Goal: Task Accomplishment & Management: Complete application form

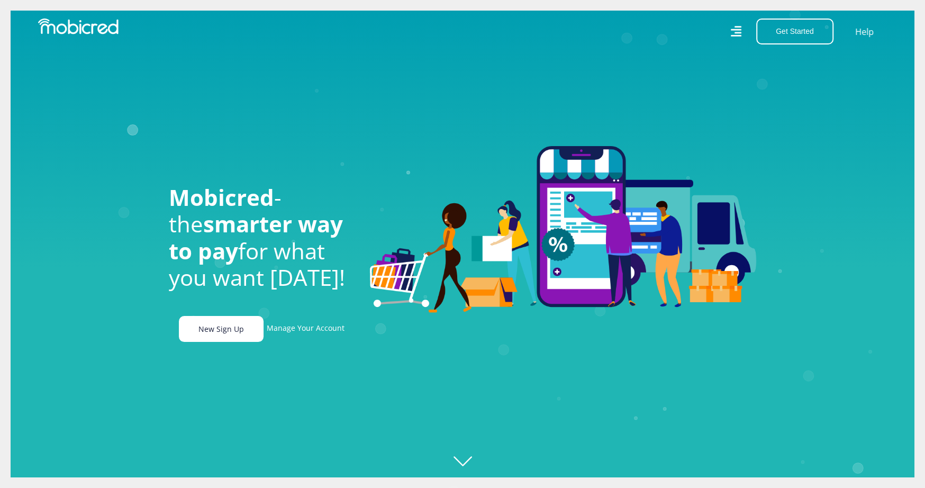
scroll to position [0, 754]
click at [221, 337] on link "New Sign Up" at bounding box center [221, 329] width 85 height 26
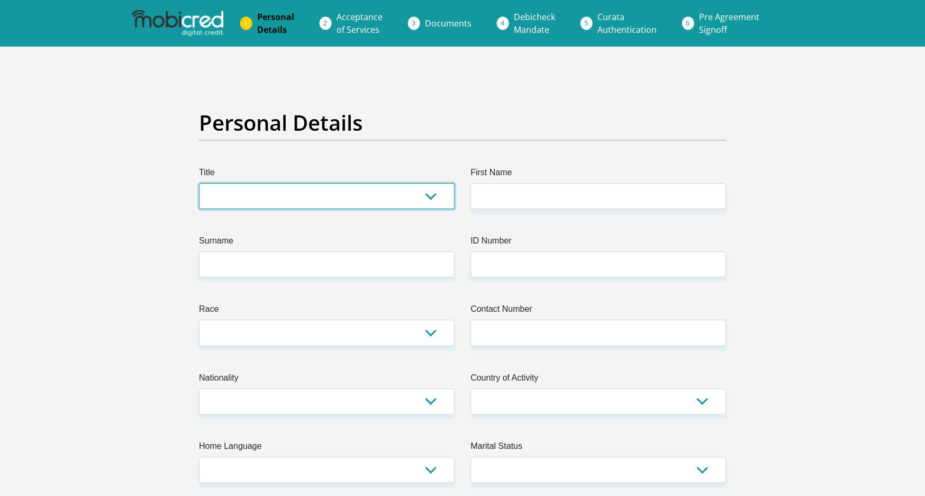
click at [324, 188] on select "Mr Ms Mrs Dr Other" at bounding box center [327, 196] width 256 height 26
select select "Mrs"
click at [199, 183] on select "Mr Ms Mrs Dr Other" at bounding box center [327, 196] width 256 height 26
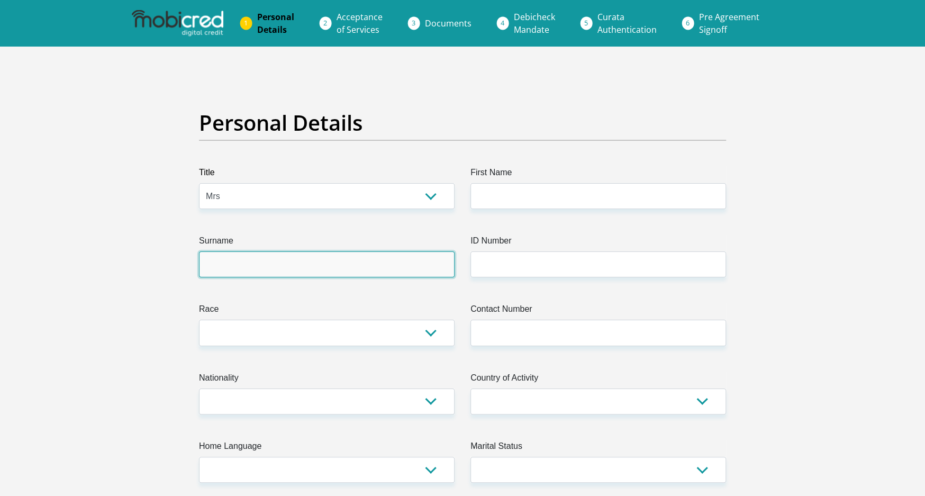
click at [291, 254] on input "Surname" at bounding box center [327, 264] width 256 height 26
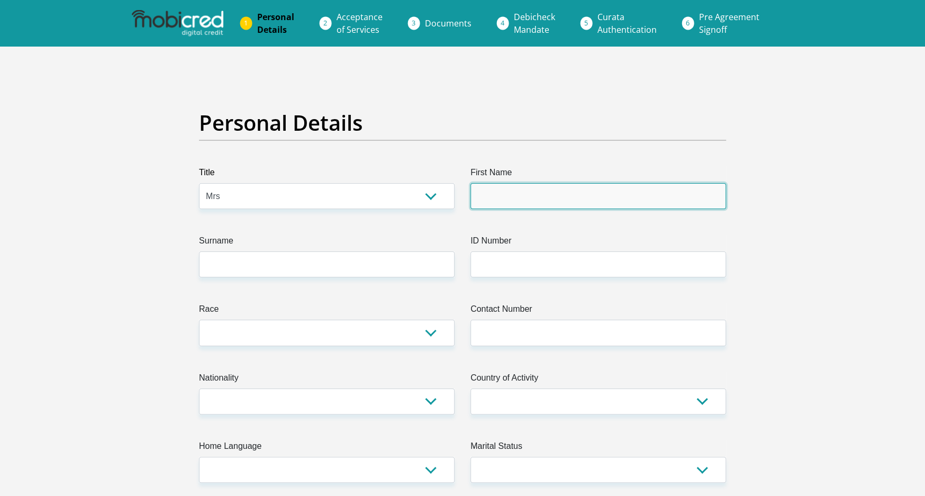
click at [501, 183] on input "First Name" at bounding box center [598, 196] width 256 height 26
type input "Jana"
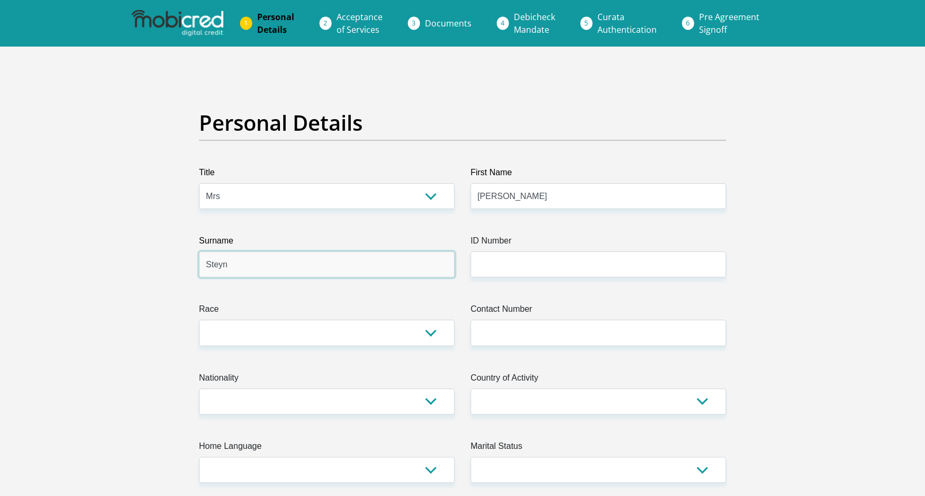
type input "Steyn"
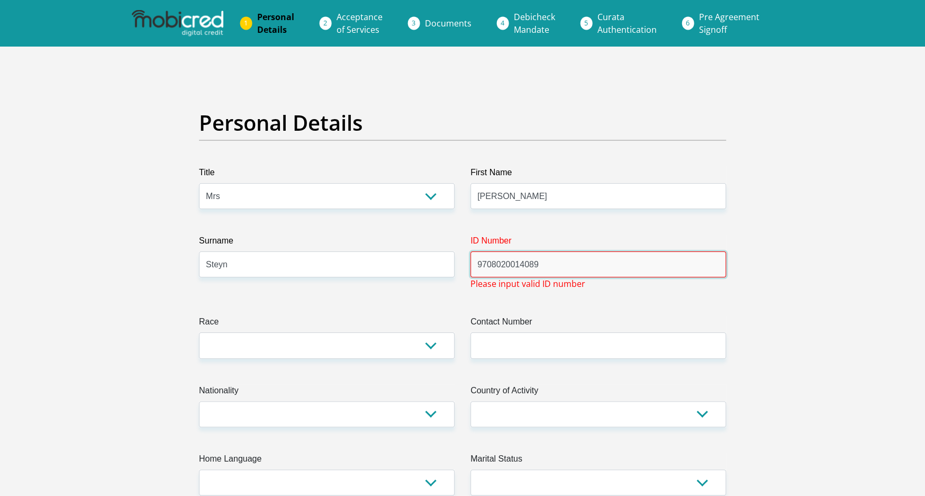
type input "9708020014089"
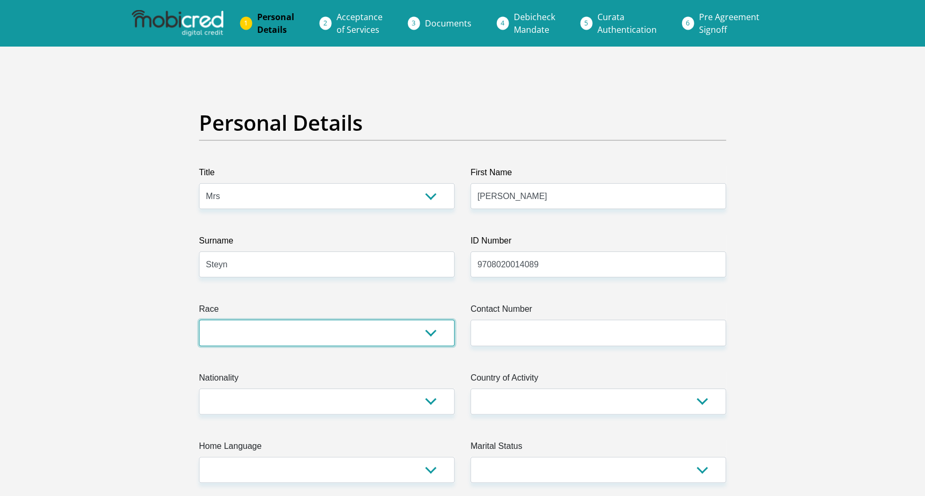
click at [423, 332] on select "Black Coloured Indian White Other" at bounding box center [327, 333] width 256 height 26
select select "4"
click at [199, 320] on select "Black Coloured Indian White Other" at bounding box center [327, 333] width 256 height 26
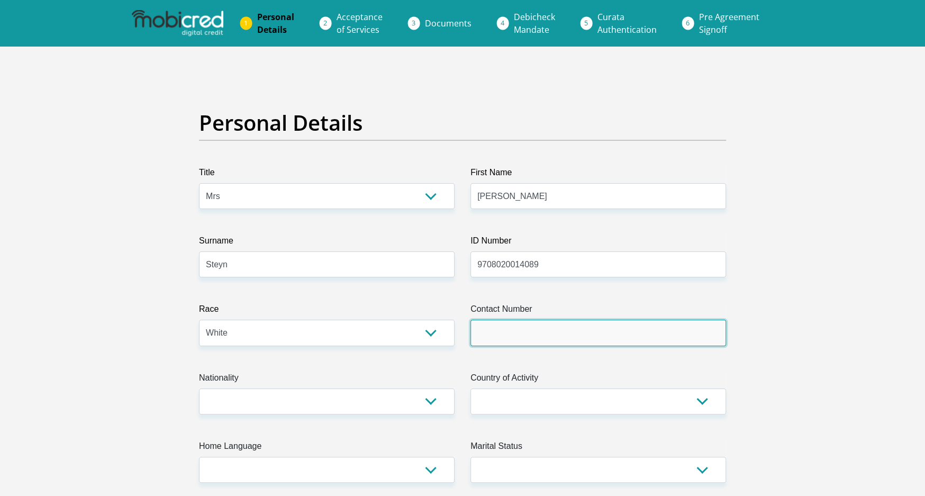
click at [536, 330] on input "Contact Number" at bounding box center [598, 333] width 256 height 26
type input "0716776380"
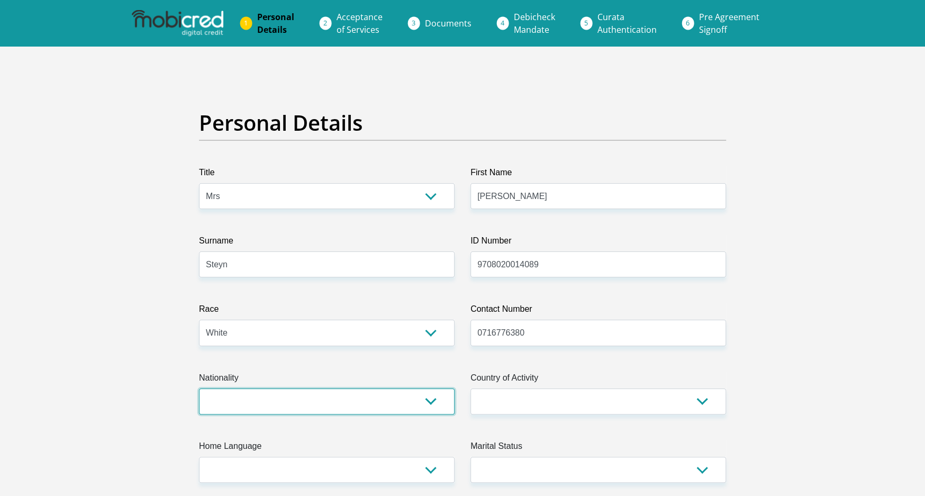
click at [407, 396] on select "South Africa Afghanistan Aland Islands Albania Algeria America Samoa American V…" at bounding box center [327, 401] width 256 height 26
select select "ZAF"
click at [199, 388] on select "South Africa Afghanistan Aland Islands Albania Algeria America Samoa American V…" at bounding box center [327, 401] width 256 height 26
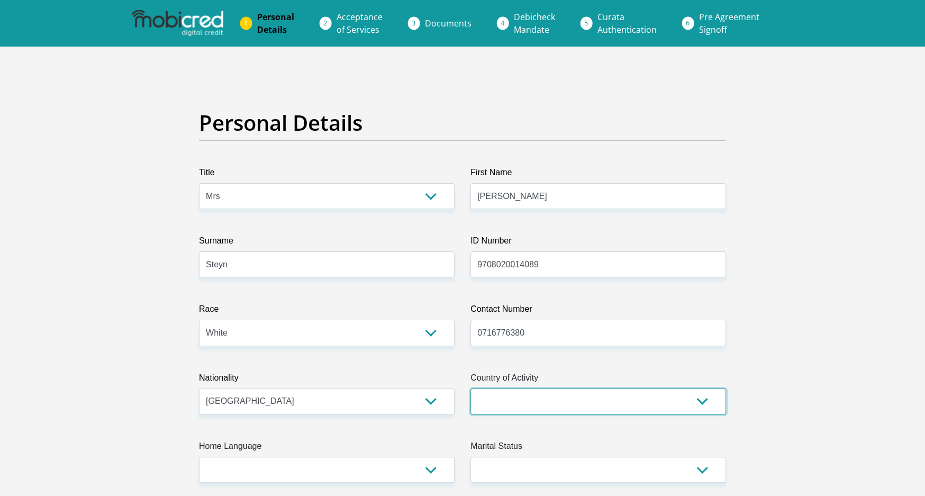
click at [530, 403] on select "South Africa Afghanistan Aland Islands Albania Algeria America Samoa American V…" at bounding box center [598, 401] width 256 height 26
select select "ZAF"
click at [470, 388] on select "South Africa Afghanistan Aland Islands Albania Algeria America Samoa American V…" at bounding box center [598, 401] width 256 height 26
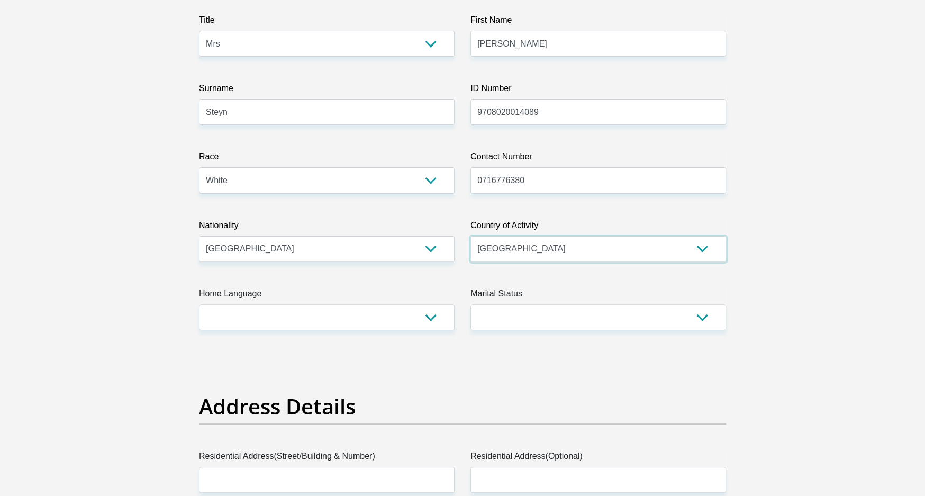
scroll to position [195, 0]
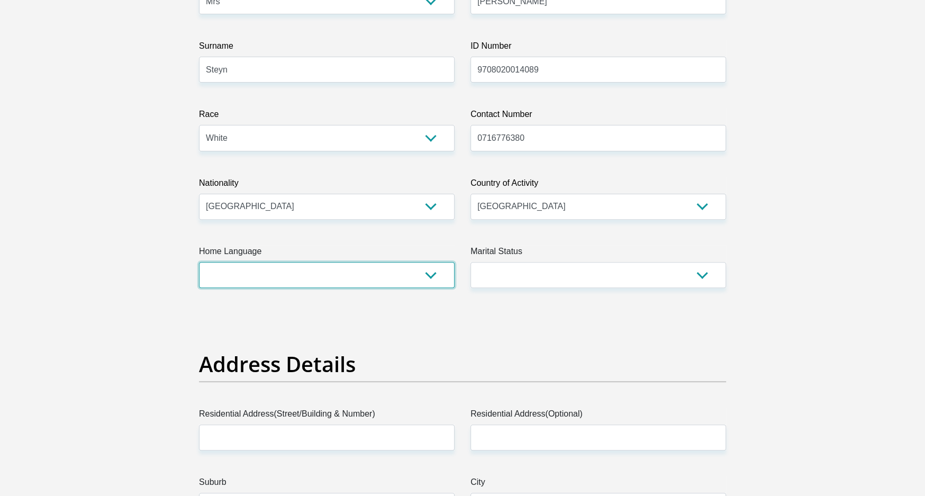
click at [301, 271] on select "Afrikaans English Sepedi South Ndebele Southern Sotho Swati Tsonga Tswana Venda…" at bounding box center [327, 275] width 256 height 26
select select "afr"
click at [199, 262] on select "Afrikaans English Sepedi South Ndebele Southern Sotho Swati Tsonga Tswana Venda…" at bounding box center [327, 275] width 256 height 26
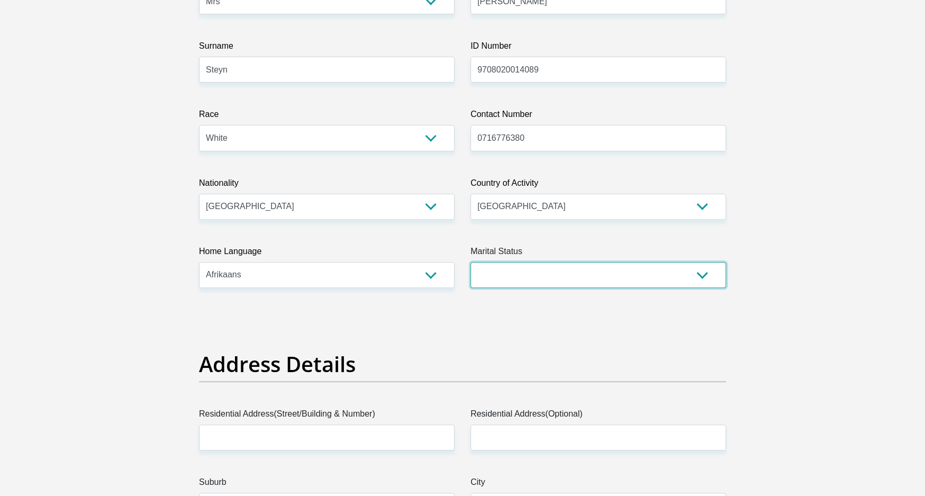
click at [533, 286] on select "Married ANC Single Divorced Widowed Married COP or Customary Law" at bounding box center [598, 275] width 256 height 26
select select "1"
click at [470, 262] on select "Married ANC Single Divorced Widowed Married COP or Customary Law" at bounding box center [598, 275] width 256 height 26
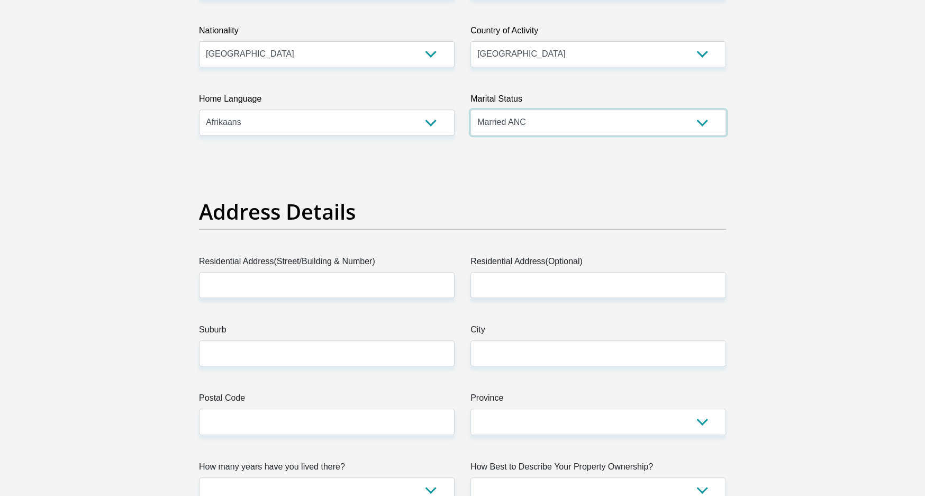
scroll to position [369, 0]
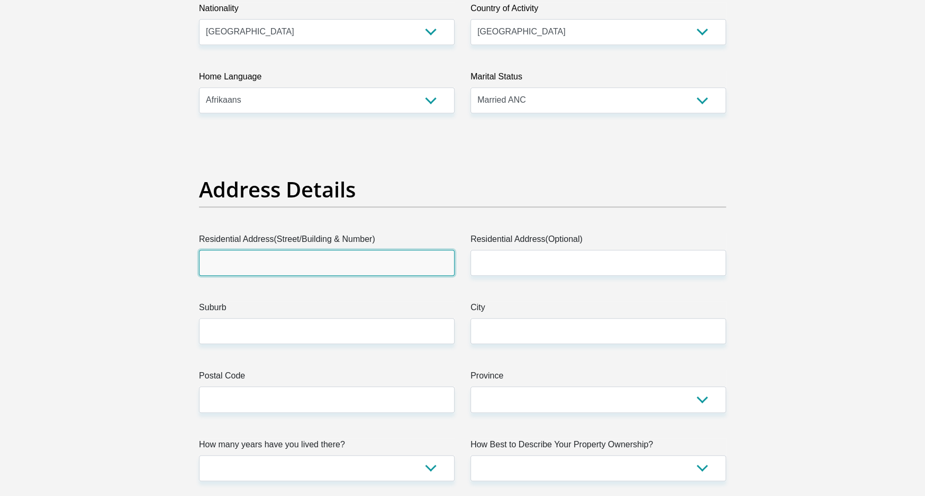
click at [287, 263] on input "Residential Address(Street/Building & Number)" at bounding box center [327, 263] width 256 height 26
type input "29 Phinda Street"
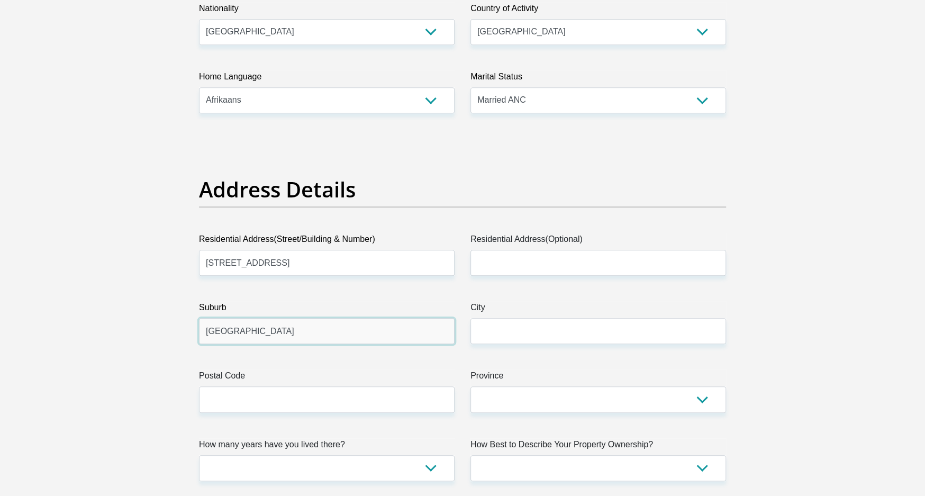
type input "Moreleta Park"
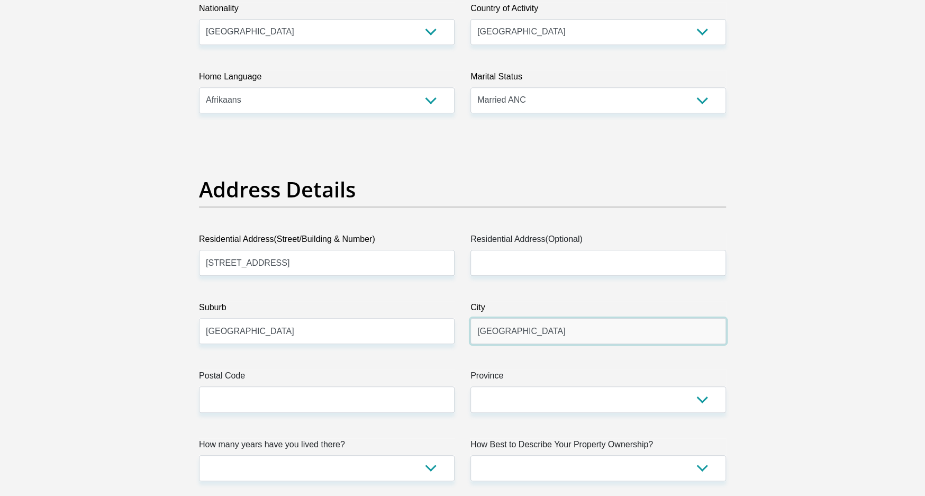
type input "Pretoria"
type input "0181"
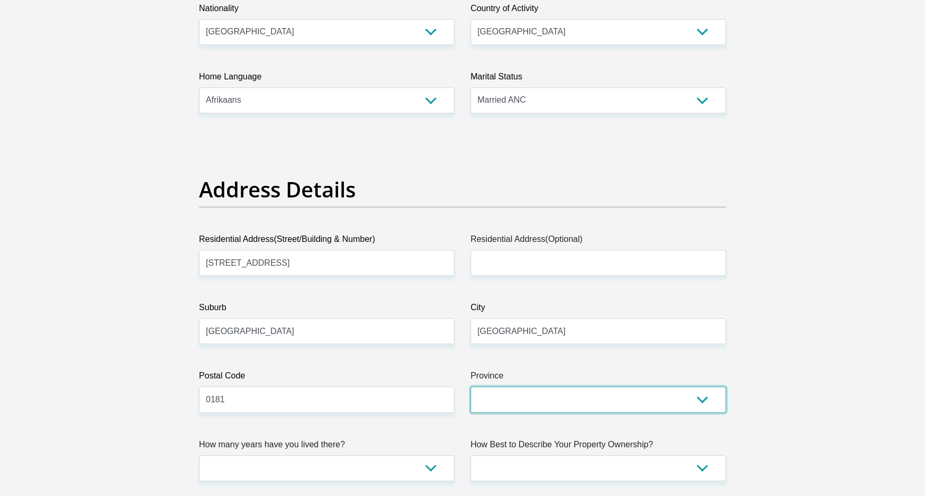
select select "Gauteng"
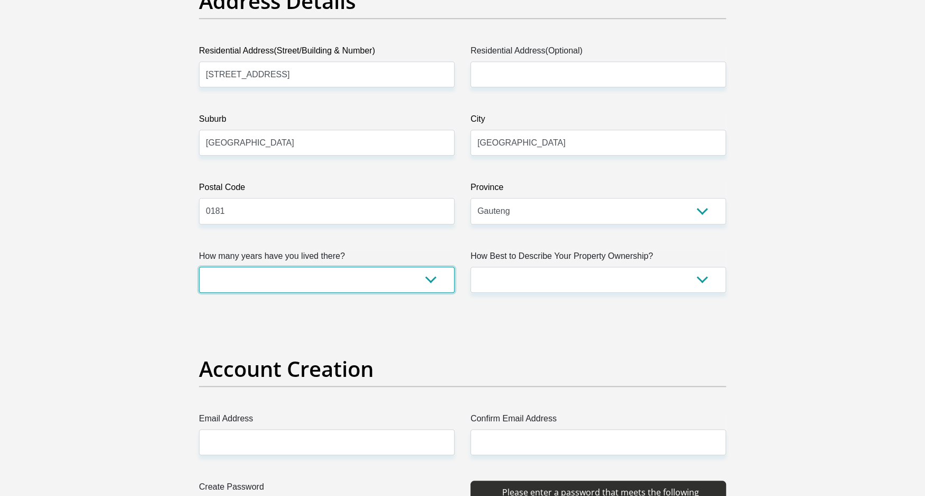
scroll to position [606, 0]
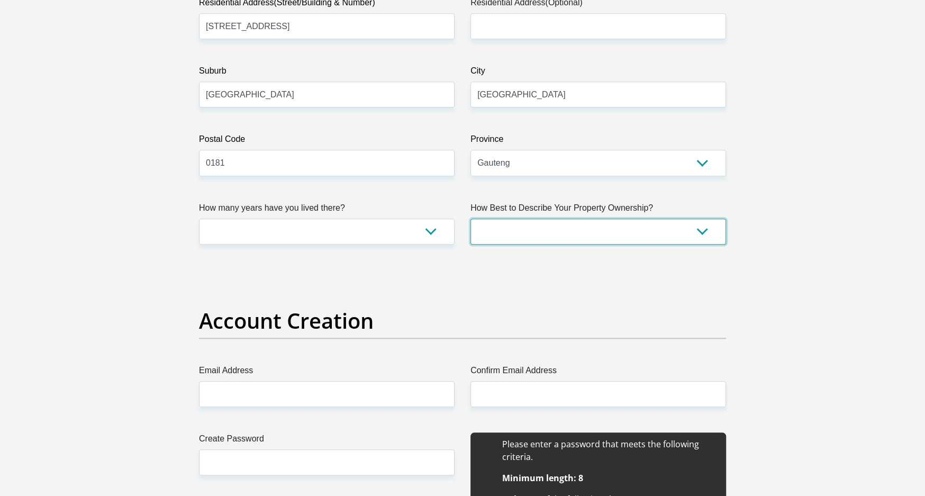
click at [522, 224] on select "Owned Rented Family Owned Company Dwelling" at bounding box center [598, 232] width 256 height 26
select select "Owned"
click at [470, 219] on select "Owned Rented Family Owned Company Dwelling" at bounding box center [598, 232] width 256 height 26
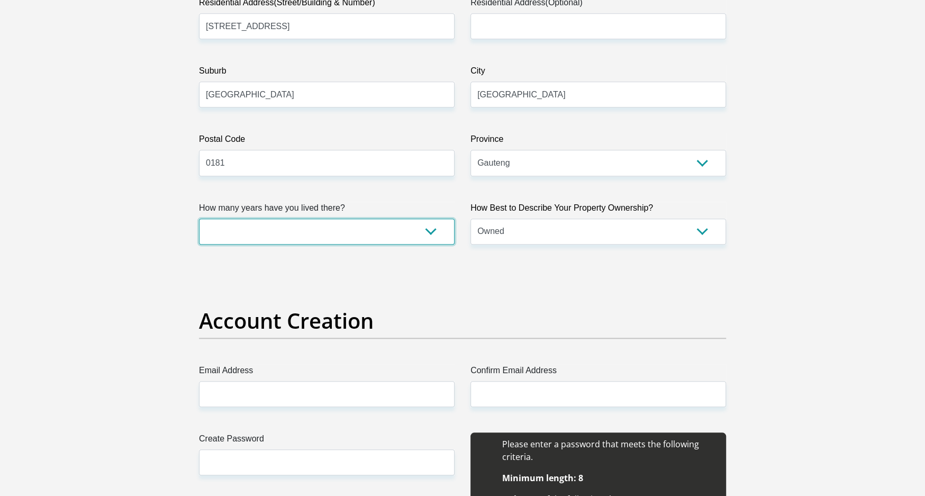
click at [424, 225] on select "less than 1 year 1-3 years 3-5 years 5+ years" at bounding box center [327, 232] width 256 height 26
select select "2"
click at [199, 219] on select "less than 1 year 1-3 years 3-5 years 5+ years" at bounding box center [327, 232] width 256 height 26
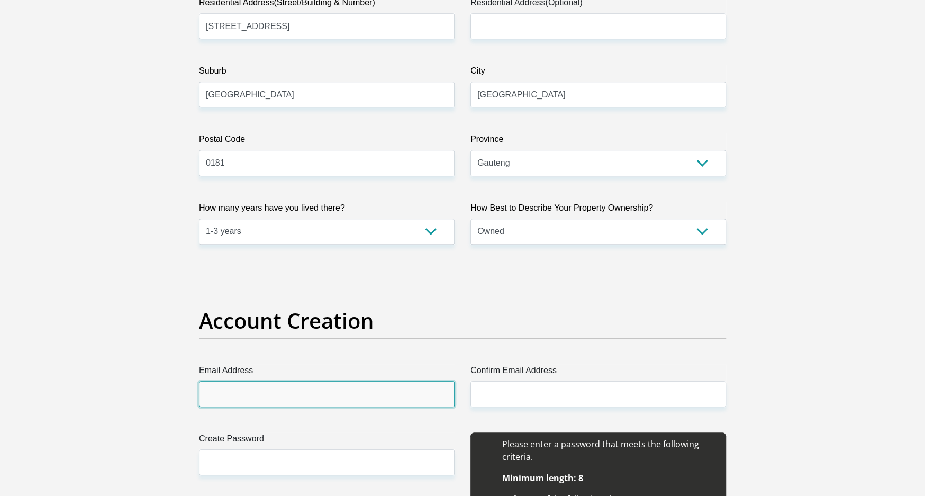
click at [314, 395] on input "Email Address" at bounding box center [327, 394] width 256 height 26
type input "janailead@gmail.com"
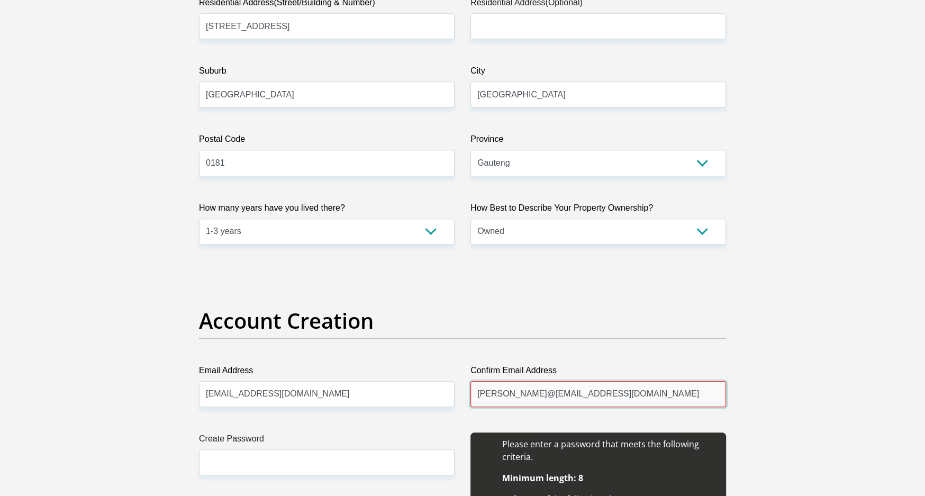
click at [591, 388] on input "jana@ilead@gmail.co" at bounding box center [598, 394] width 256 height 26
type input "jana@ilead@gmail.com"
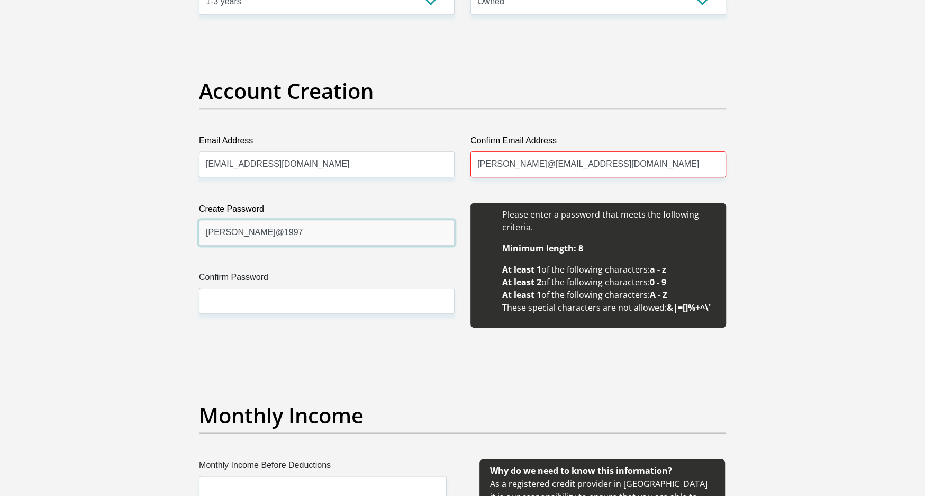
scroll to position [889, 0]
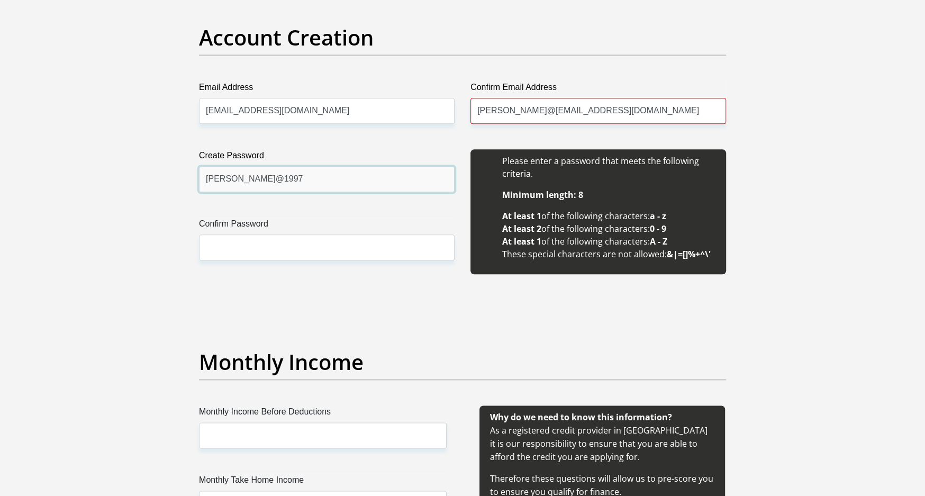
type input "Jana@1997"
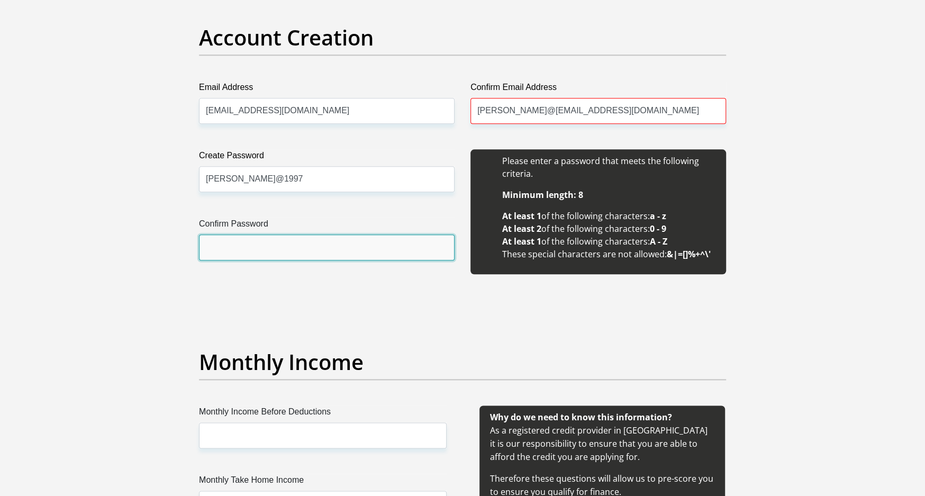
click at [282, 247] on input "Confirm Password" at bounding box center [327, 247] width 256 height 26
type input "Jana@1997"
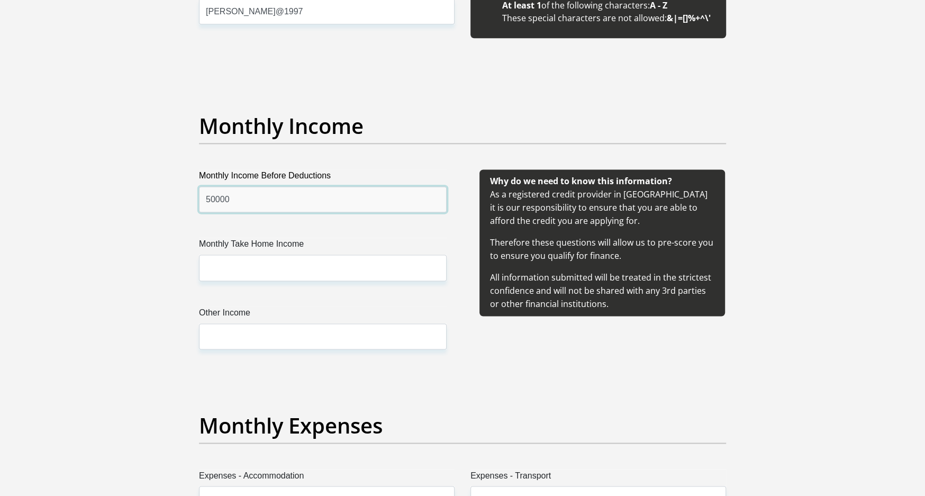
scroll to position [1126, 0]
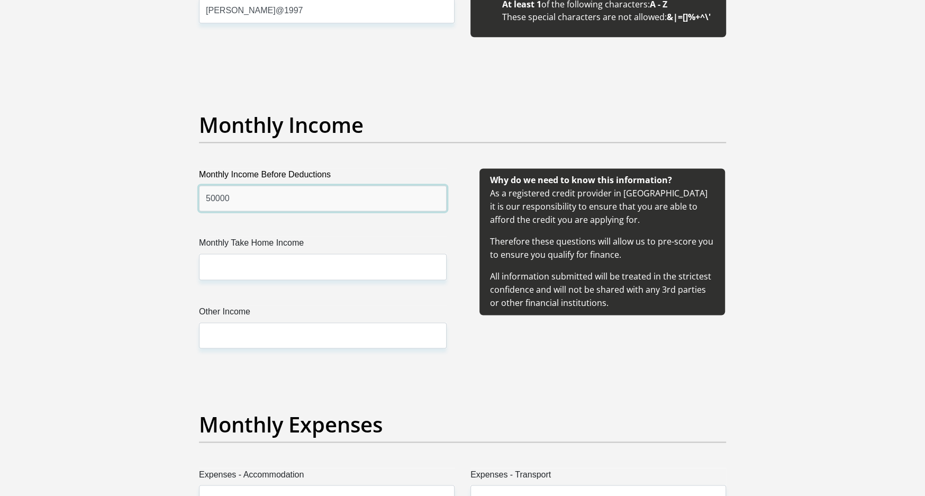
type input "50000"
click at [273, 258] on input "Monthly Take Home Income" at bounding box center [323, 266] width 248 height 26
type input "40000"
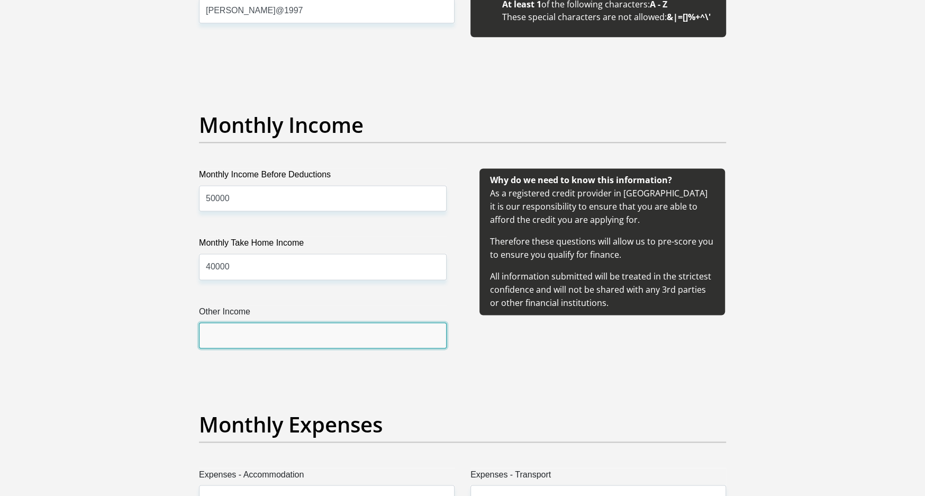
click at [241, 339] on input "Other Income" at bounding box center [323, 335] width 248 height 26
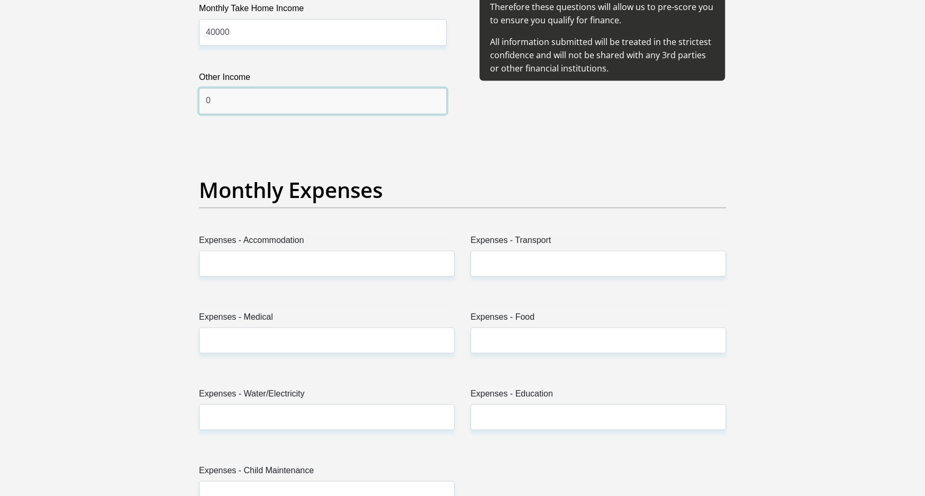
scroll to position [1362, 0]
type input "0"
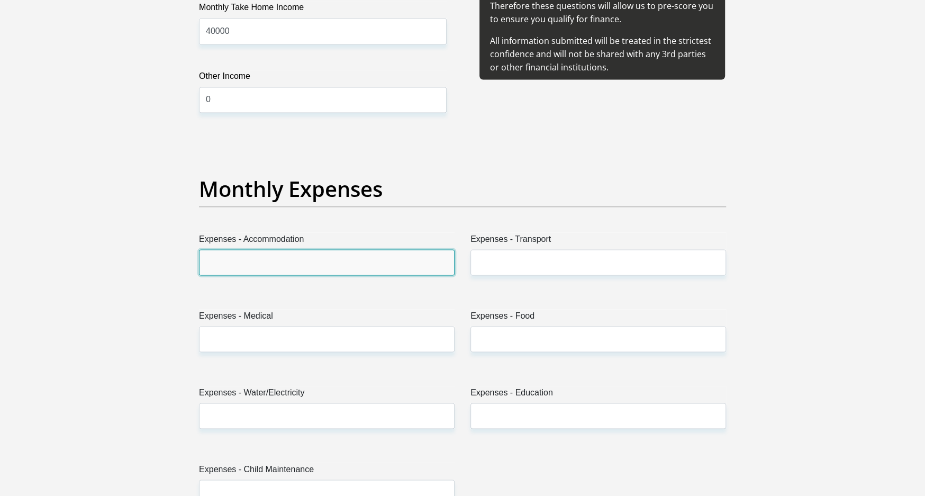
click at [293, 261] on input "Expenses - Accommodation" at bounding box center [327, 262] width 256 height 26
type input "10000"
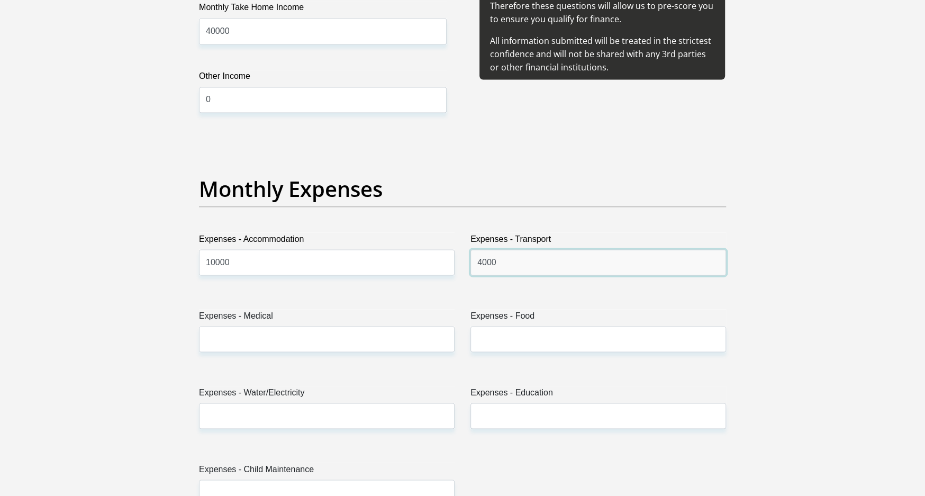
type input "4000"
type input "2000"
type input "5000"
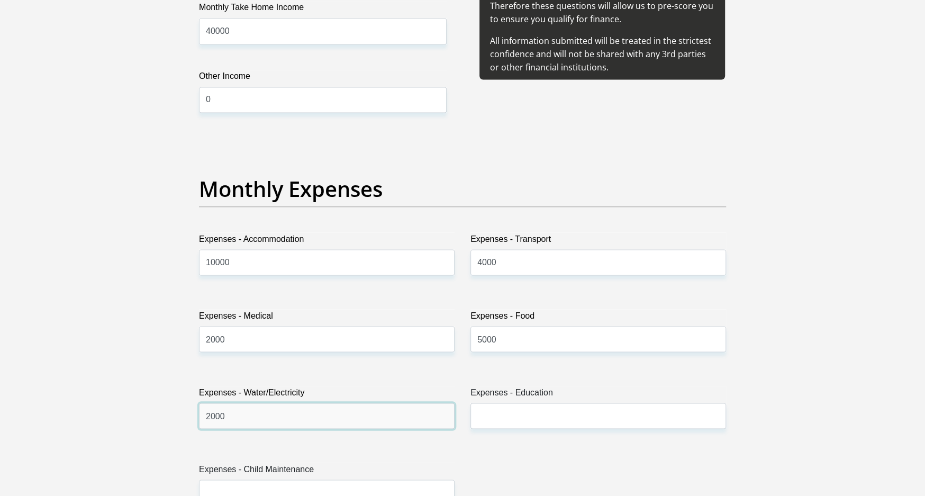
type input "2000"
type input "0"
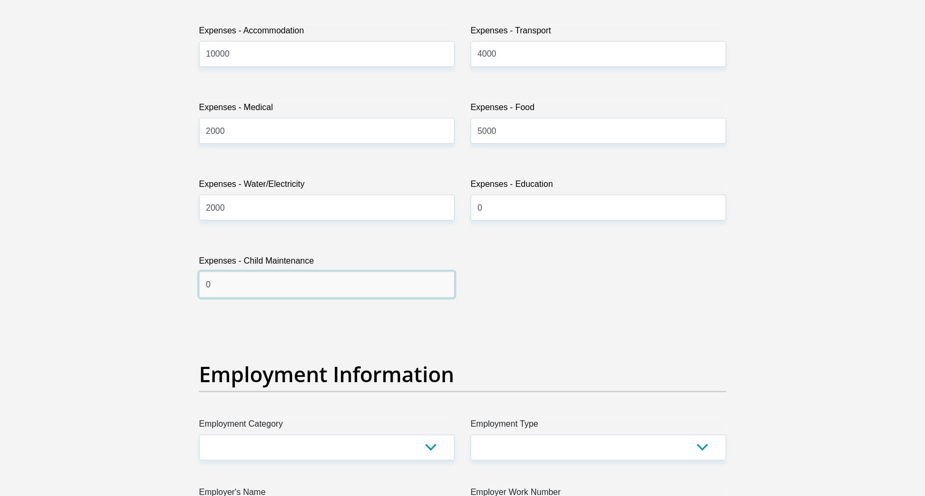
scroll to position [1839, 0]
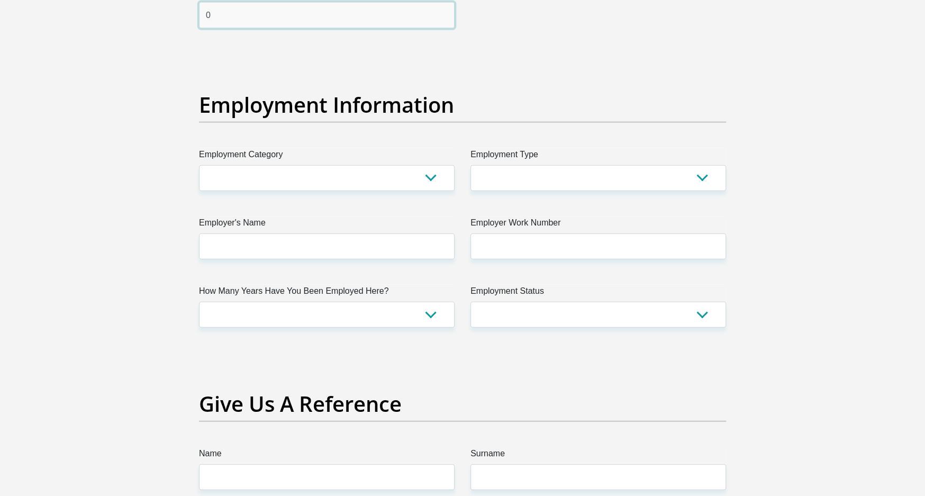
type input "0"
click at [296, 173] on select "AGRICULTURE ALCOHOL & TOBACCO CONSTRUCTION MATERIALS METALLURGY EQUIPMENT FOR R…" at bounding box center [327, 178] width 256 height 26
select select "7"
